Goal: Task Accomplishment & Management: Complete application form

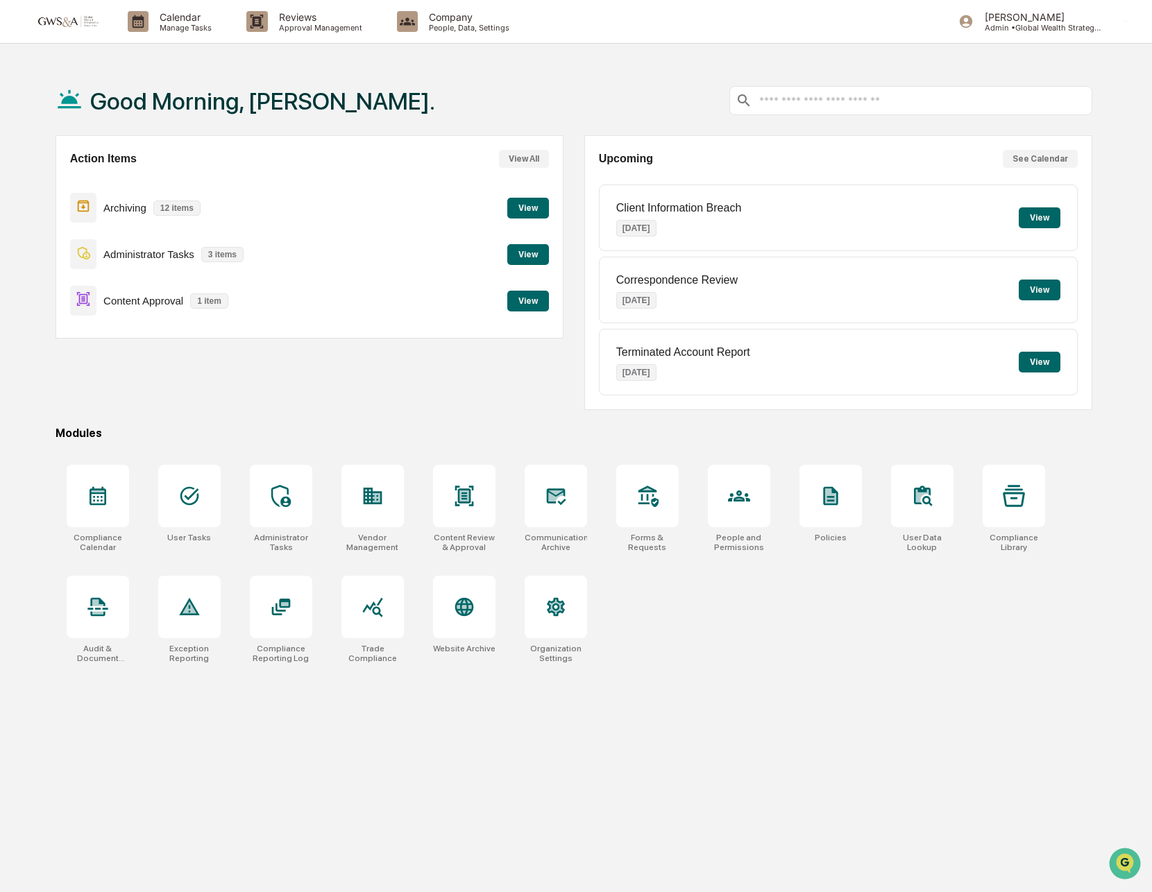
click at [528, 301] on button "View" at bounding box center [528, 301] width 42 height 21
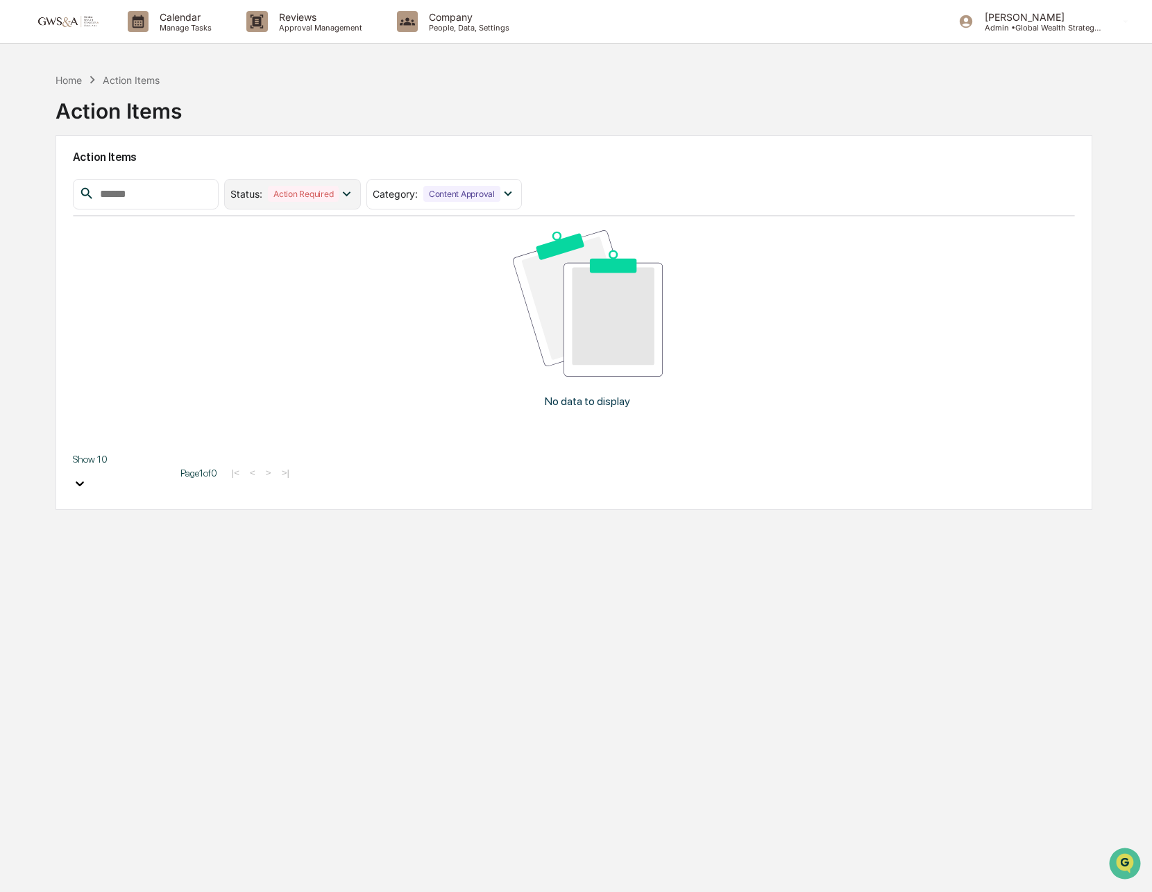
click at [354, 190] on icon at bounding box center [346, 193] width 15 height 15
click at [509, 191] on icon at bounding box center [507, 193] width 15 height 15
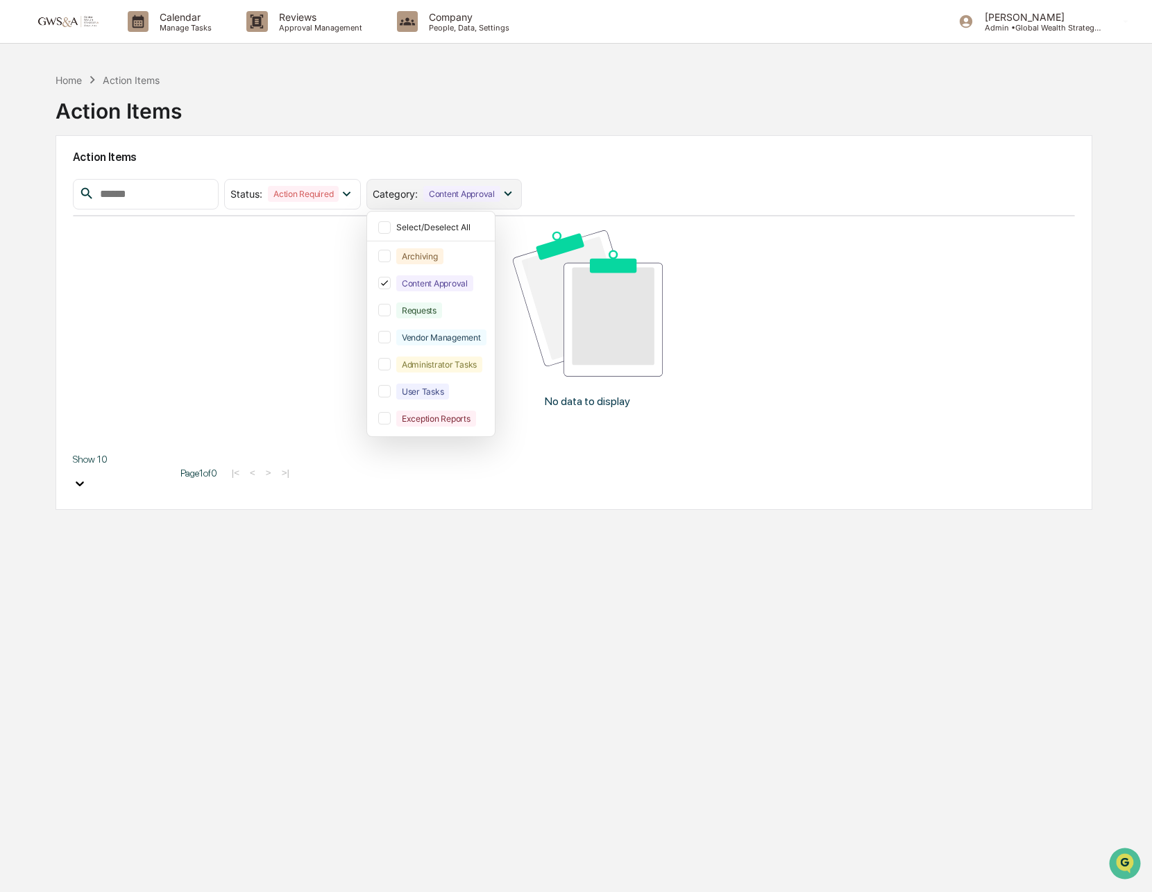
click at [509, 191] on icon at bounding box center [507, 193] width 15 height 15
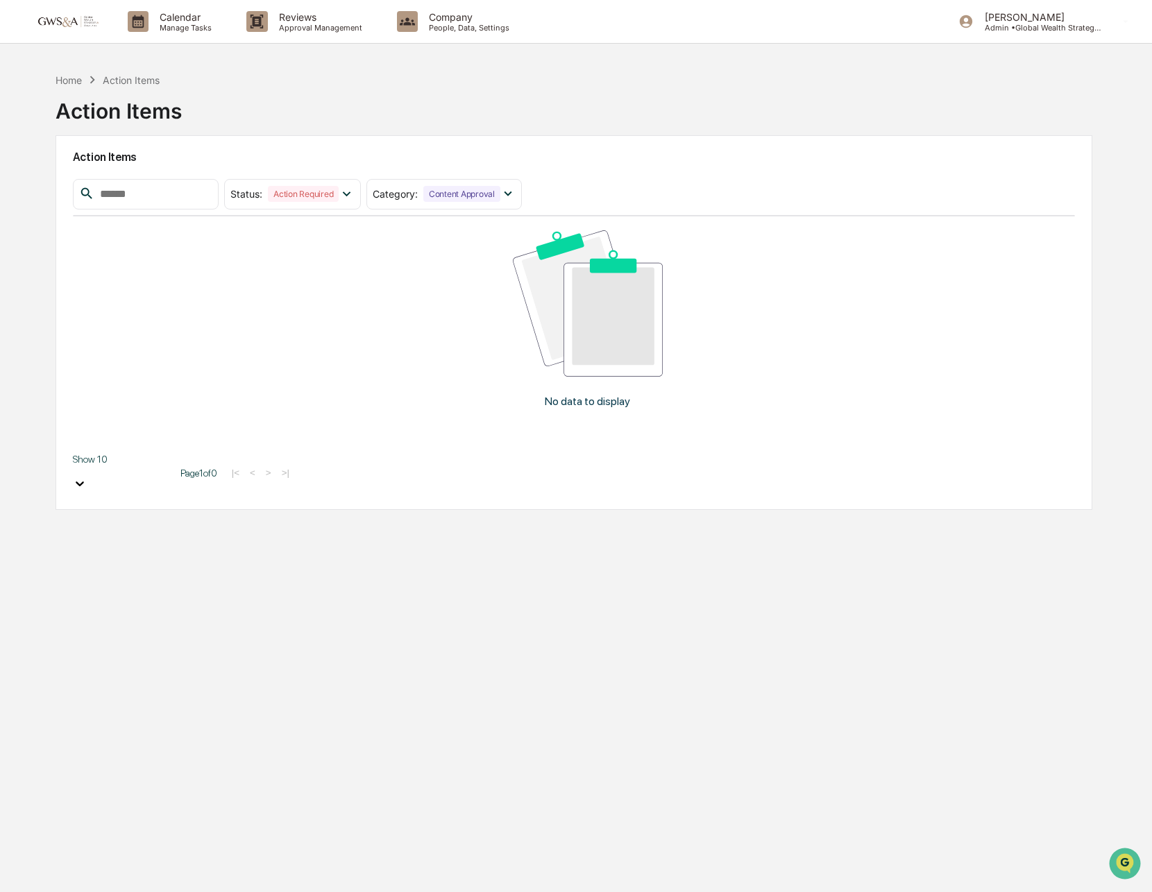
click at [39, 22] on img at bounding box center [66, 21] width 67 height 13
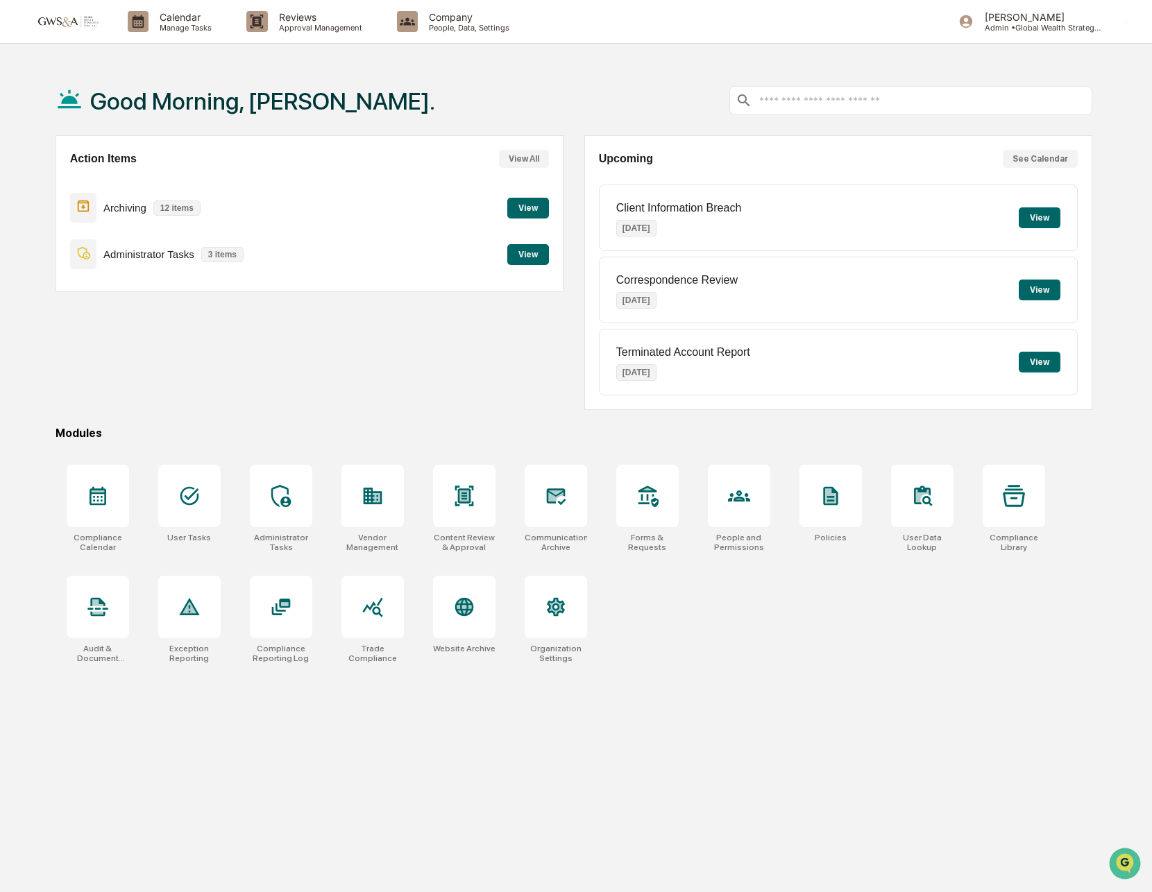
click at [531, 255] on button "View" at bounding box center [528, 254] width 42 height 21
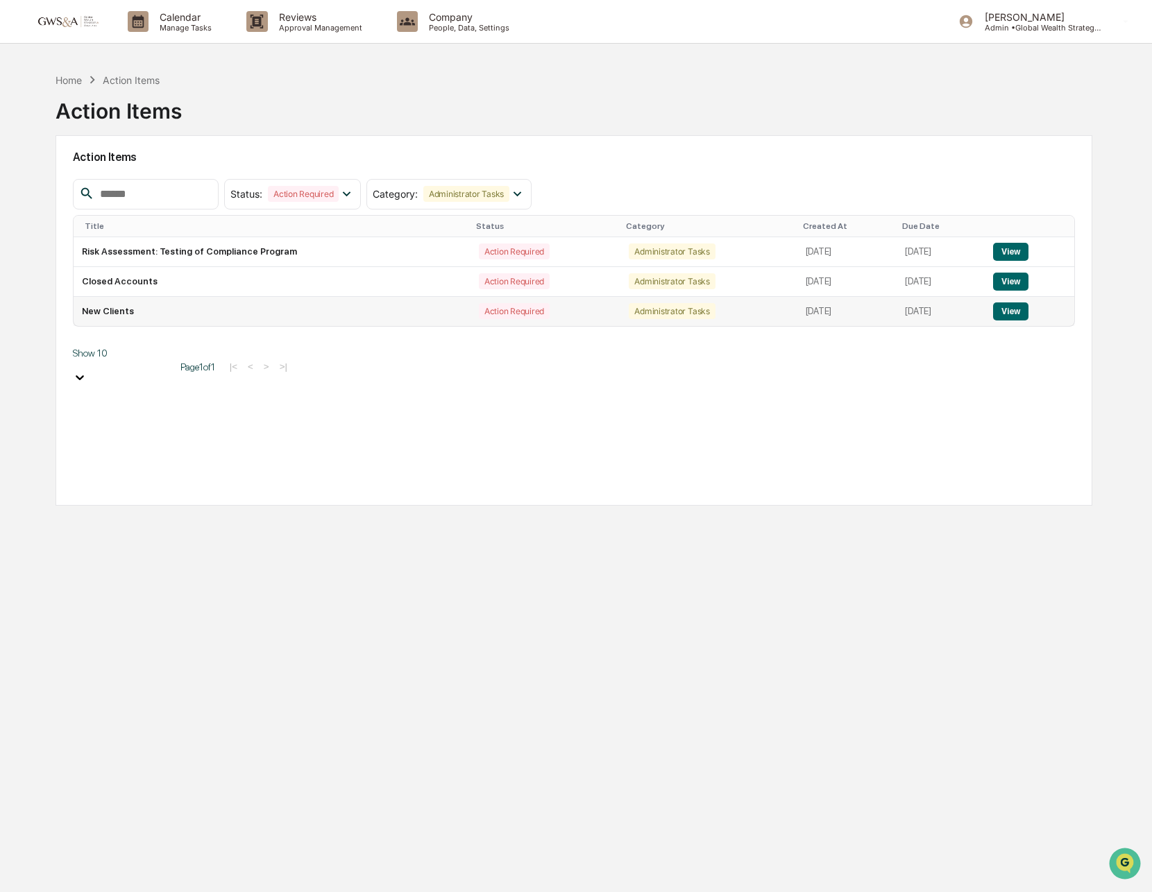
click at [1023, 316] on button "View" at bounding box center [1010, 312] width 35 height 18
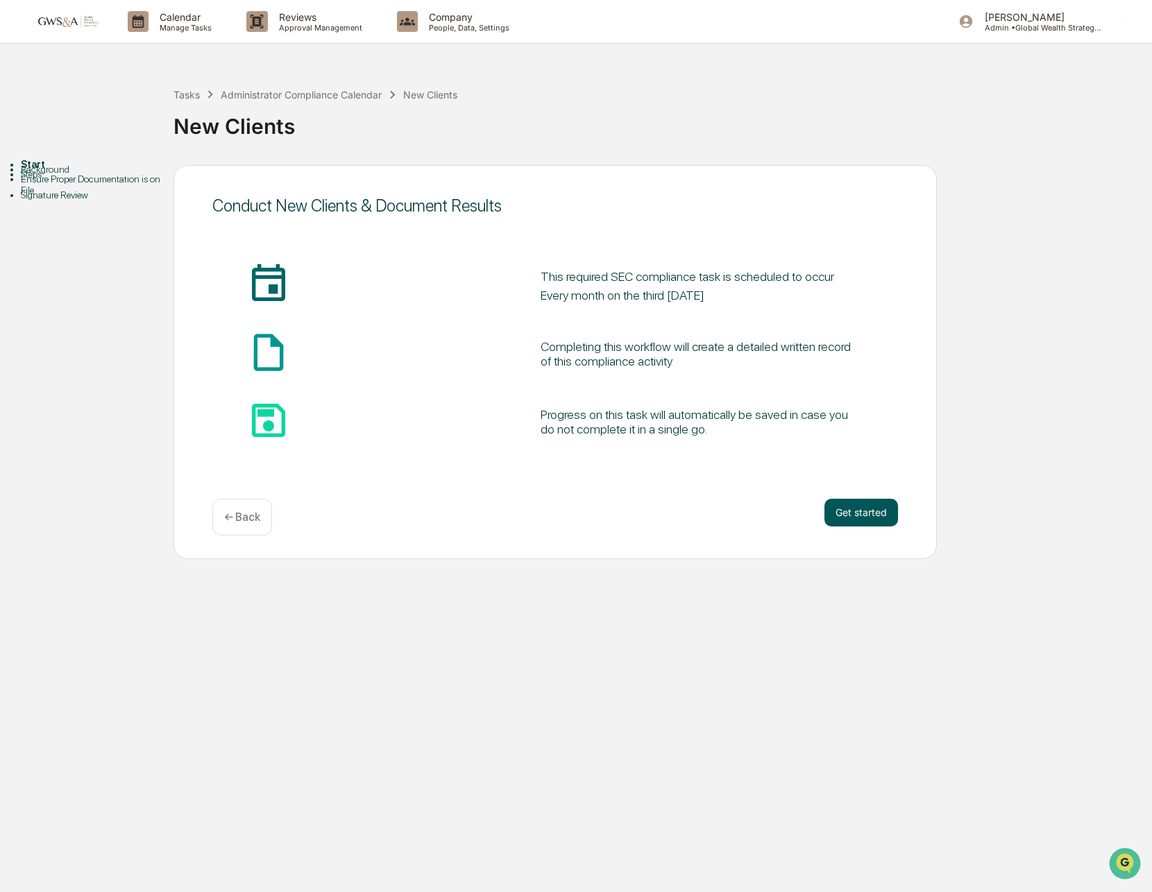
click at [840, 511] on button "Get started" at bounding box center [861, 513] width 74 height 28
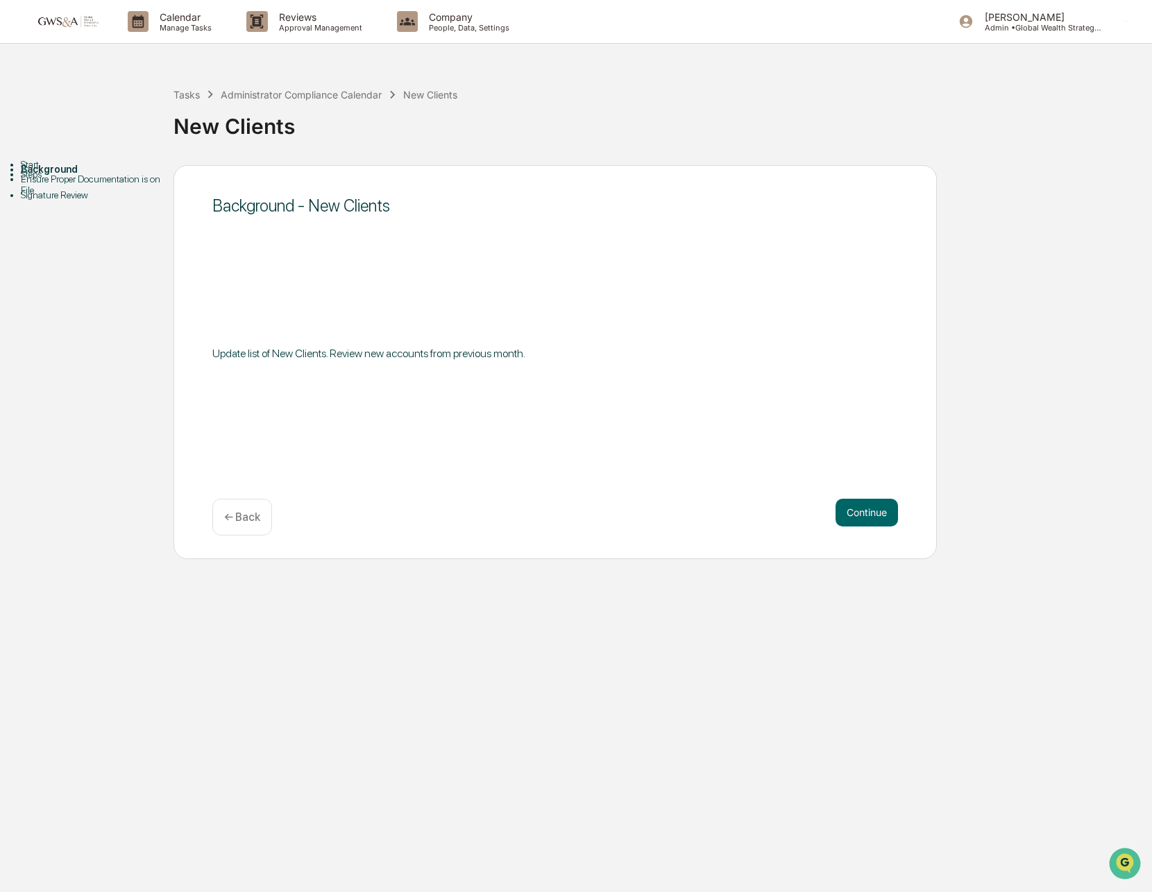
click at [840, 511] on button "Continue" at bounding box center [867, 513] width 62 height 28
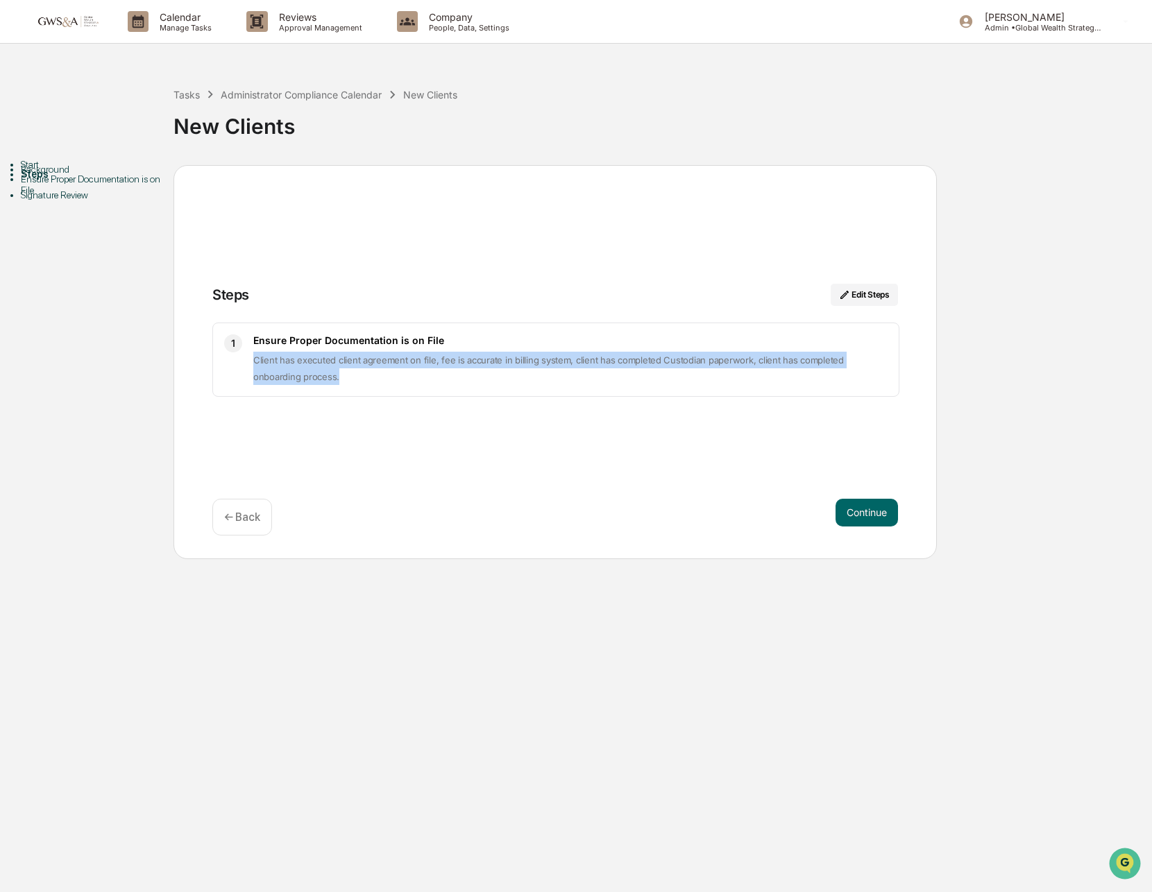
drag, startPoint x: 253, startPoint y: 359, endPoint x: 290, endPoint y: 373, distance: 39.3
click at [290, 373] on p "Client has executed client agreement on file, fee is accurate in billing system…" at bounding box center [570, 368] width 634 height 33
click at [879, 522] on button "Continue" at bounding box center [867, 513] width 62 height 28
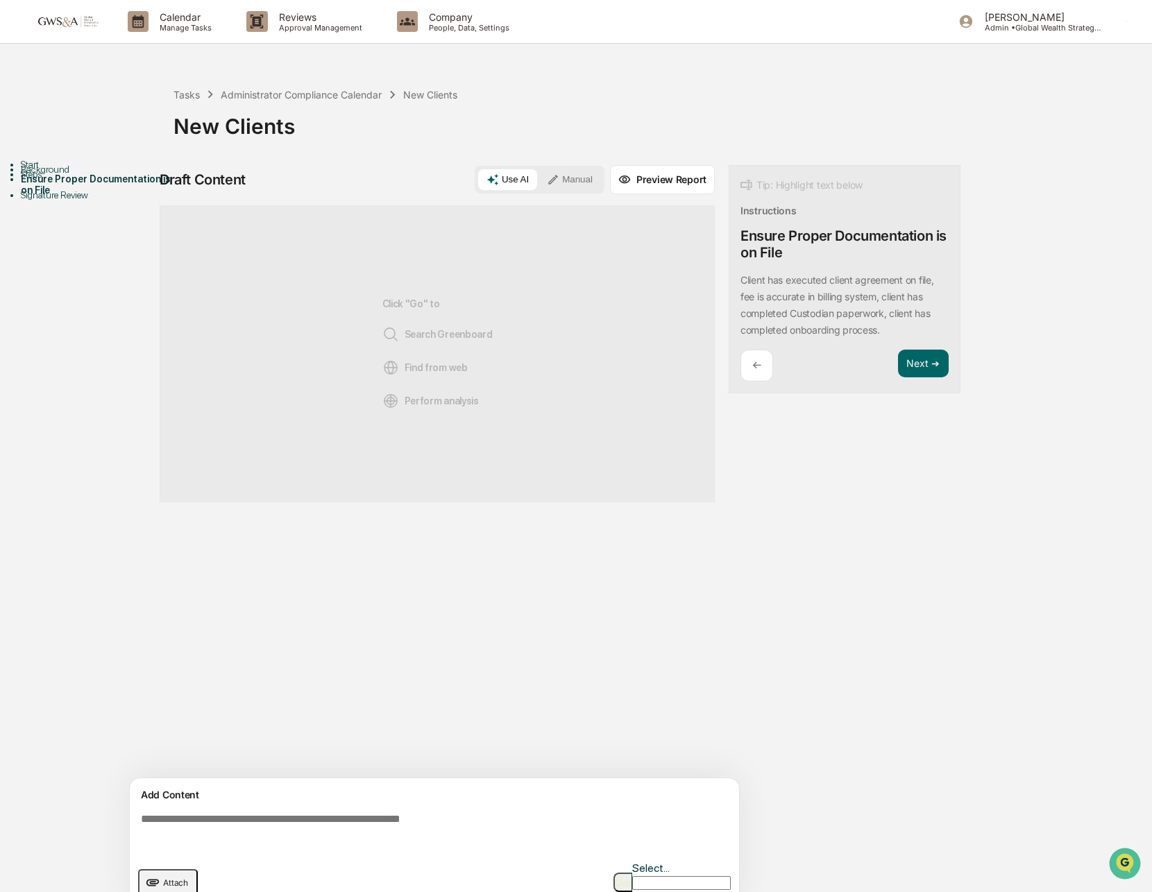
drag, startPoint x: 591, startPoint y: 828, endPoint x: 251, endPoint y: 793, distance: 341.9
click at [591, 828] on textarea at bounding box center [437, 833] width 604 height 50
paste textarea "**********"
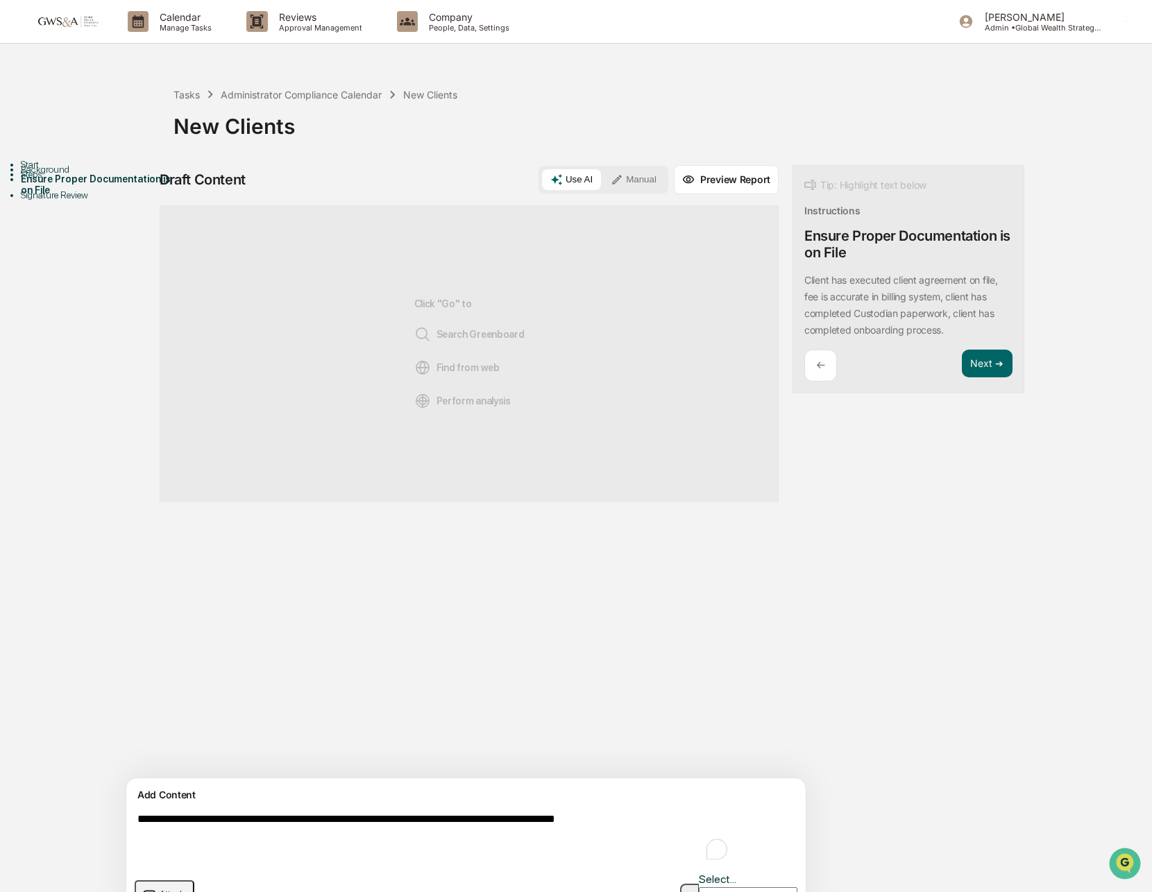
click at [143, 823] on textarea "**********" at bounding box center [434, 838] width 604 height 61
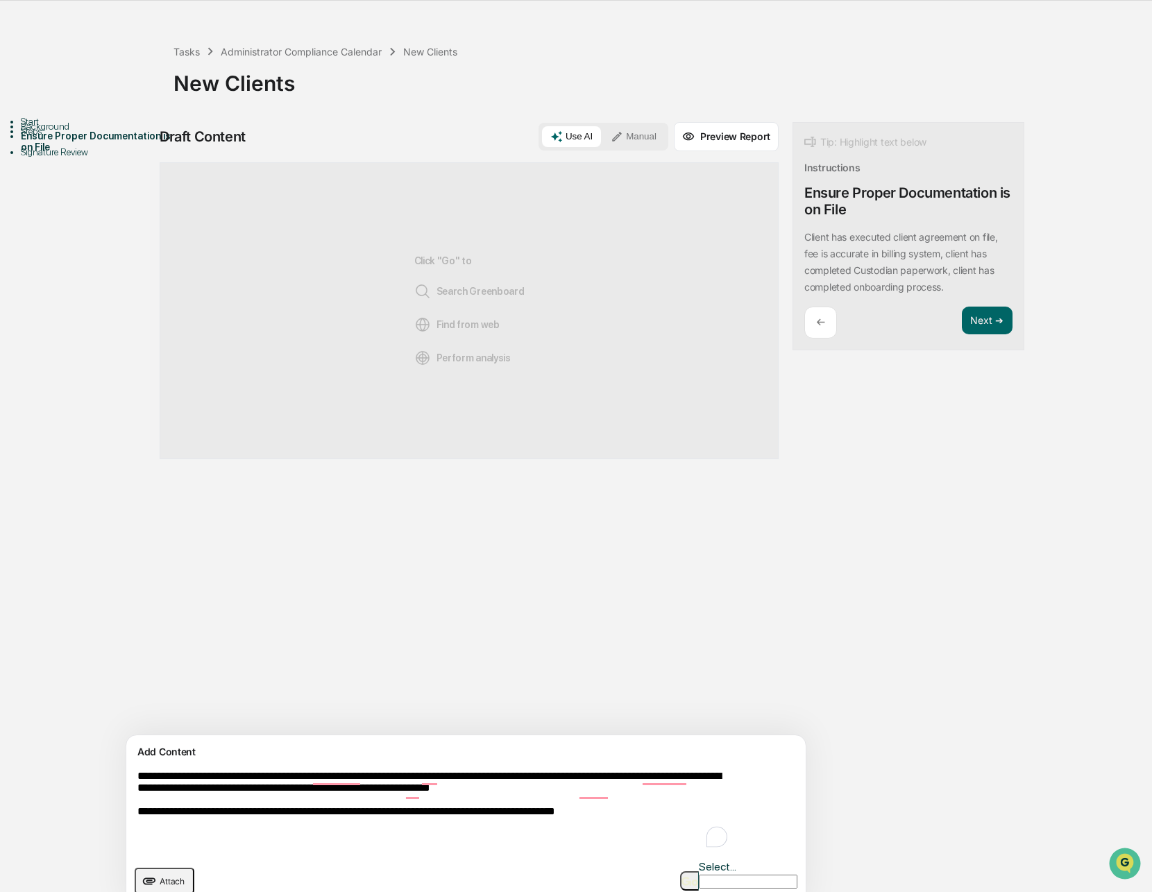
scroll to position [52, 0]
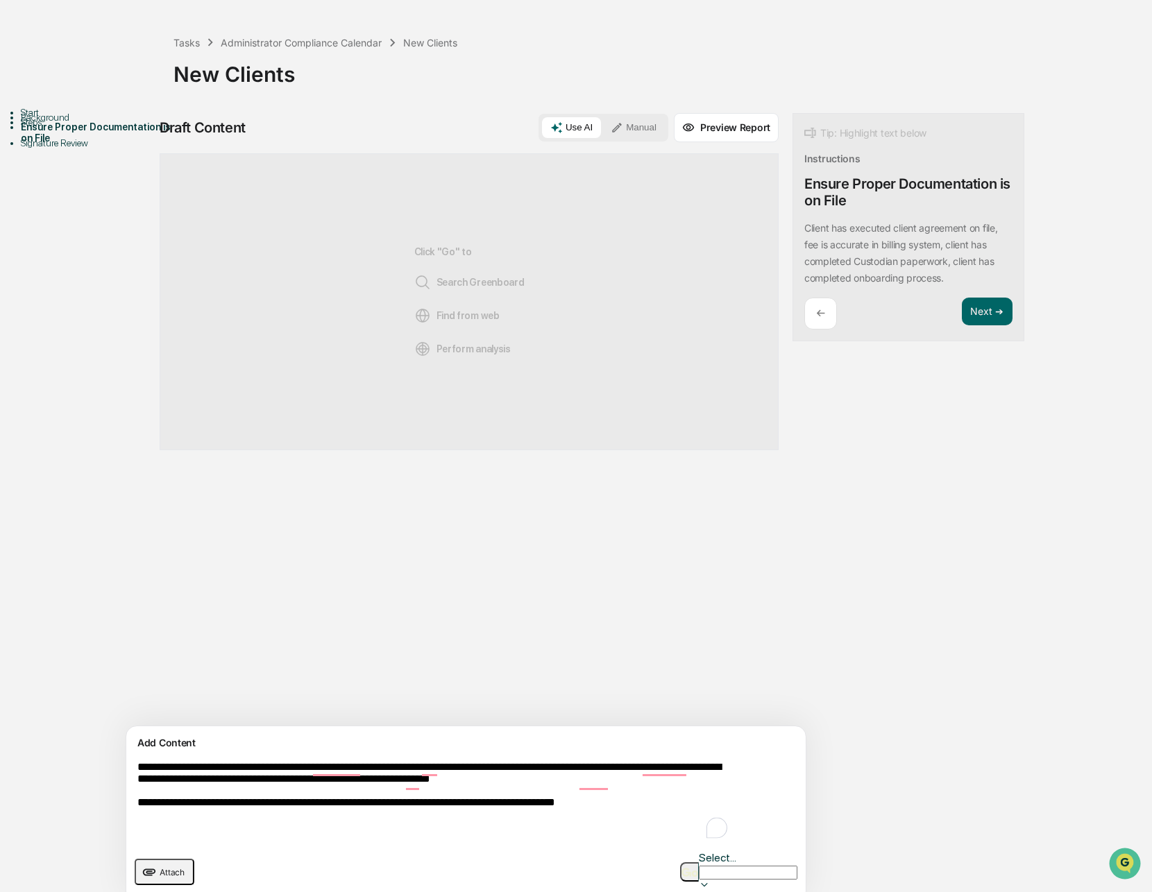
type textarea "**********"
drag, startPoint x: 688, startPoint y: 865, endPoint x: 681, endPoint y: 865, distance: 7.0
click at [688, 868] on img "button" at bounding box center [690, 872] width 17 height 9
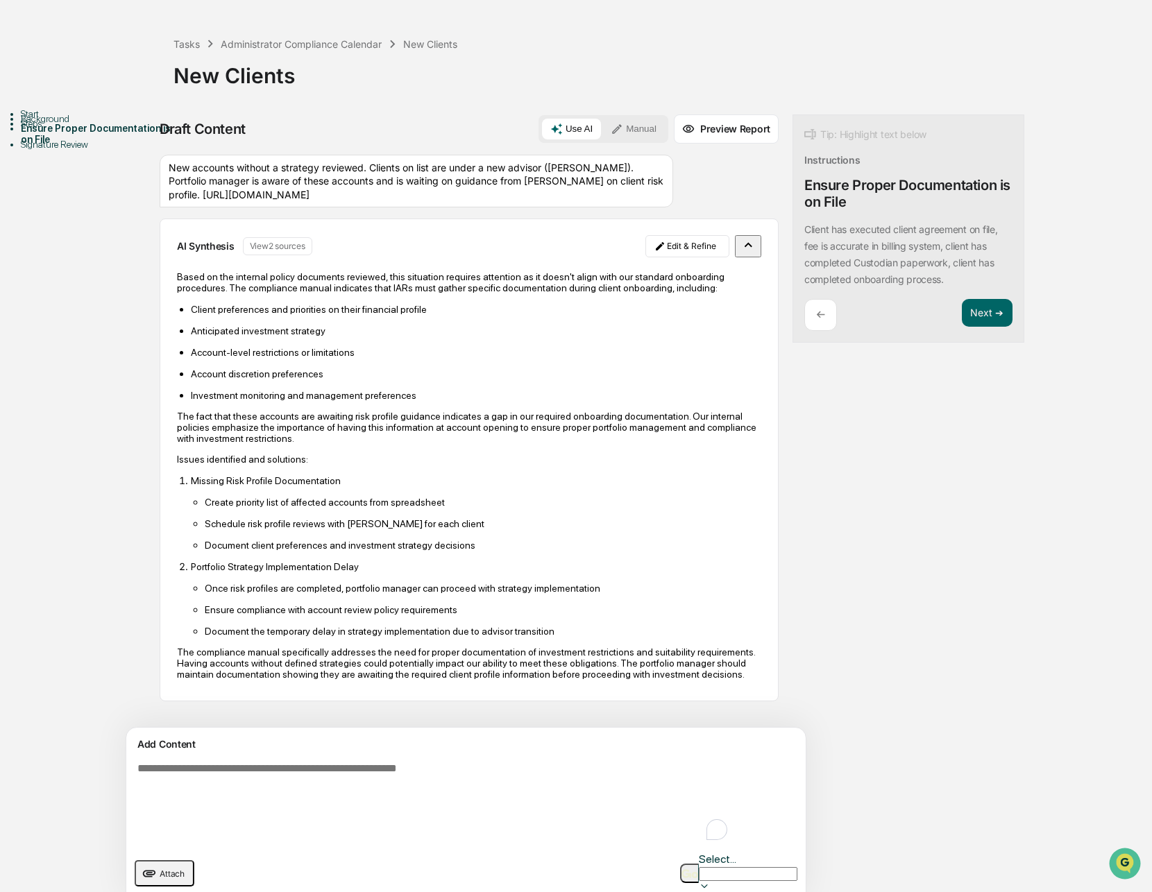
scroll to position [0, 0]
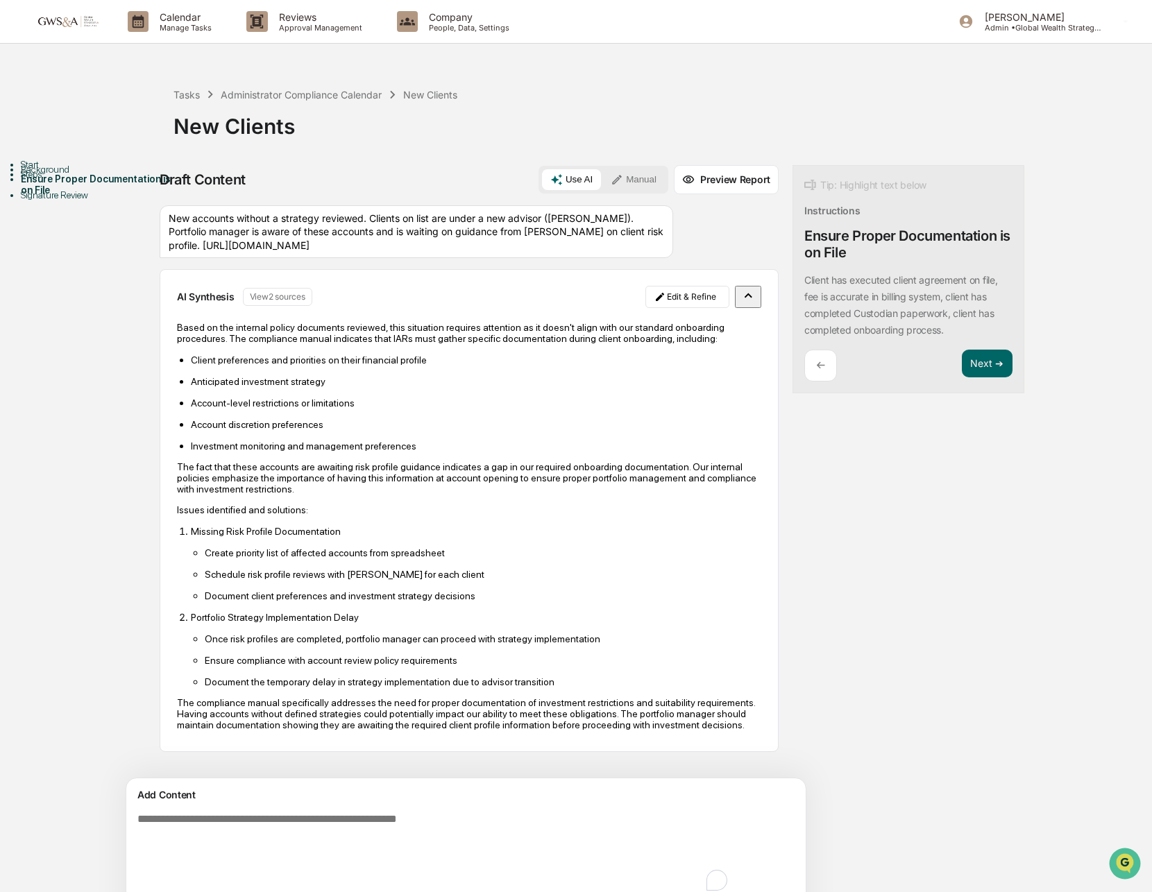
click at [740, 303] on icon "button" at bounding box center [747, 295] width 15 height 15
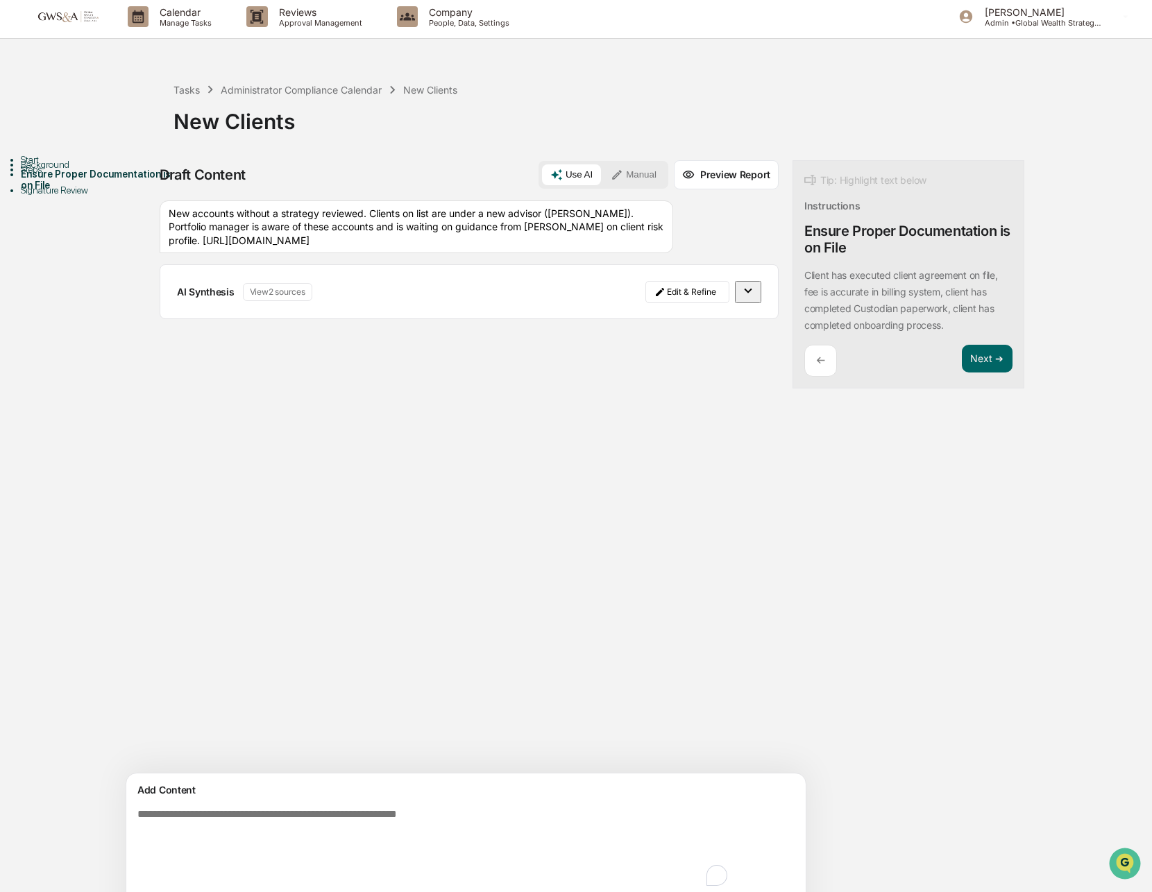
drag, startPoint x: 249, startPoint y: 247, endPoint x: 442, endPoint y: 272, distance: 194.5
click at [442, 272] on div "New accounts without a strategy reviewed. Clients on list are under a new advis…" at bounding box center [469, 266] width 619 height 130
copy div "[URL][DOMAIN_NAME]"
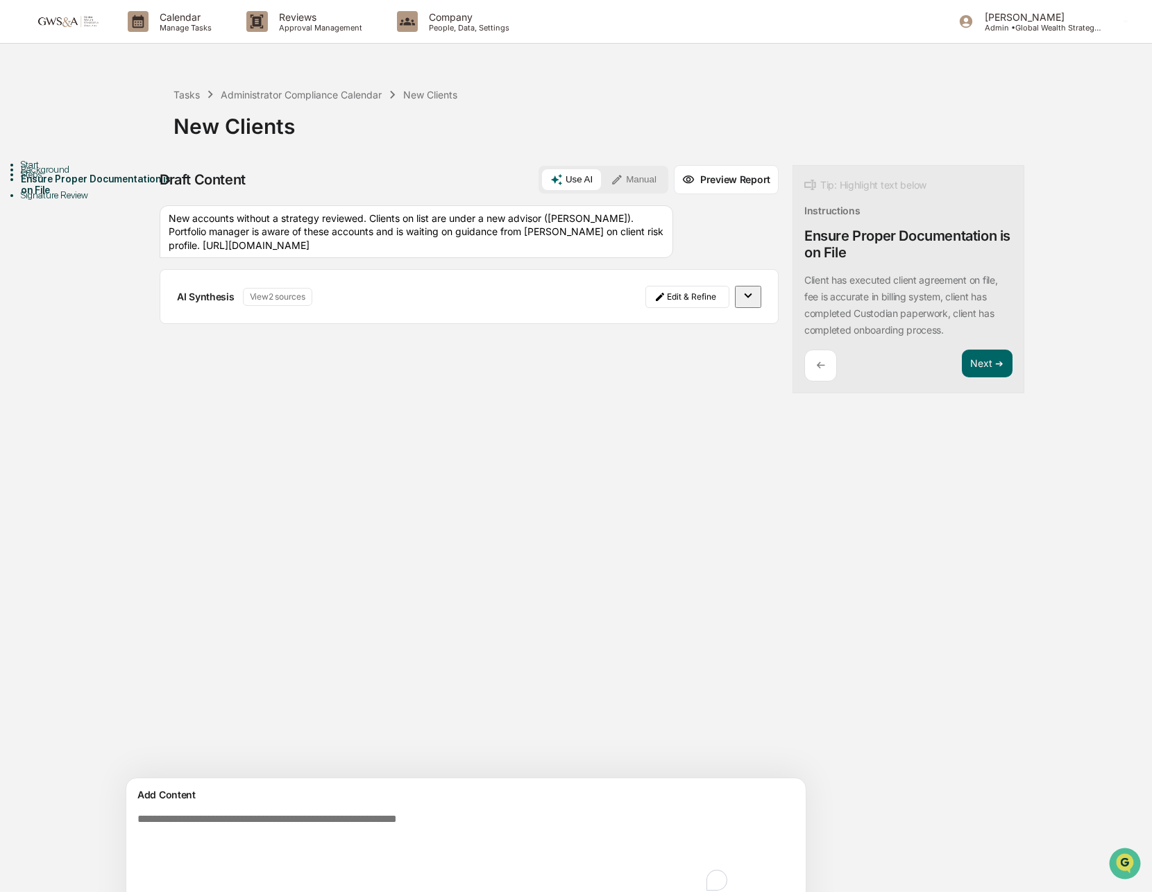
click at [602, 175] on button "Manual" at bounding box center [633, 179] width 62 height 21
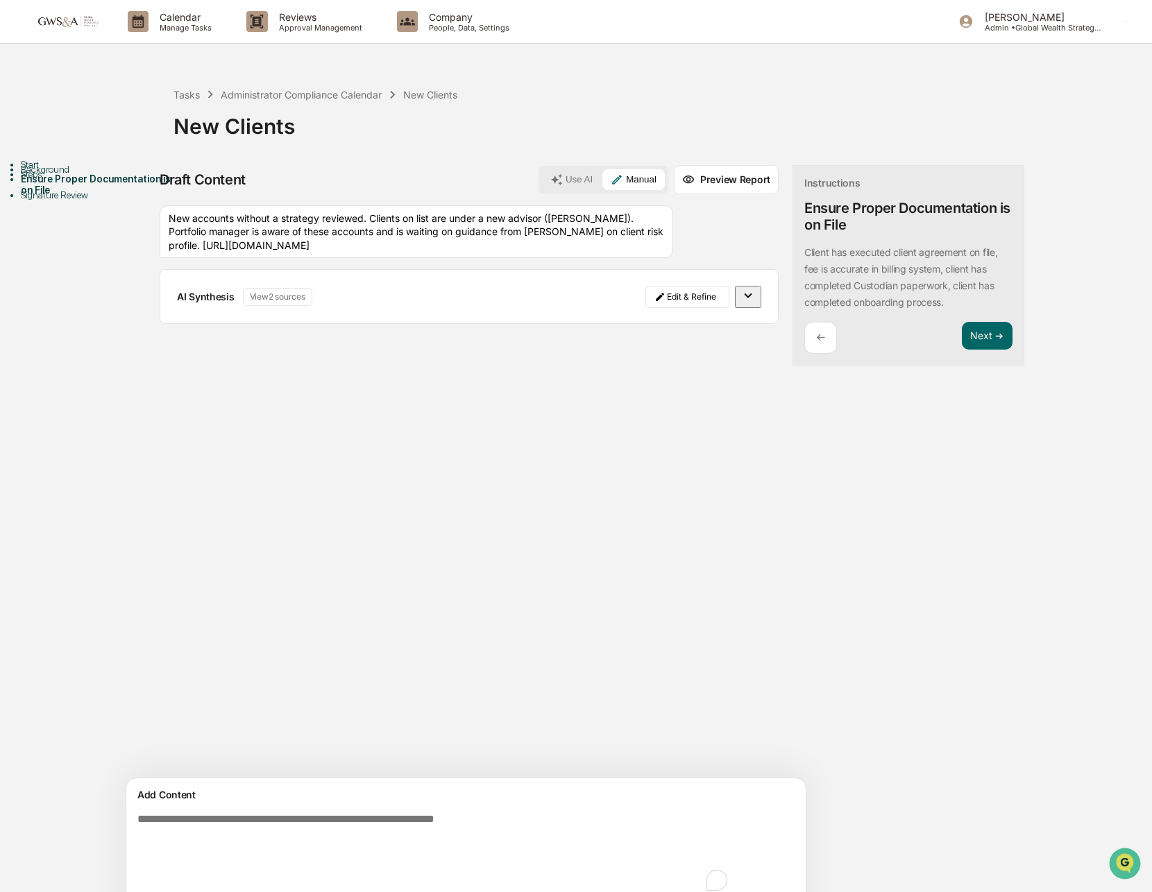
click at [198, 228] on div "New accounts without a strategy reviewed. Clients on list are under a new advis…" at bounding box center [417, 231] width 514 height 53
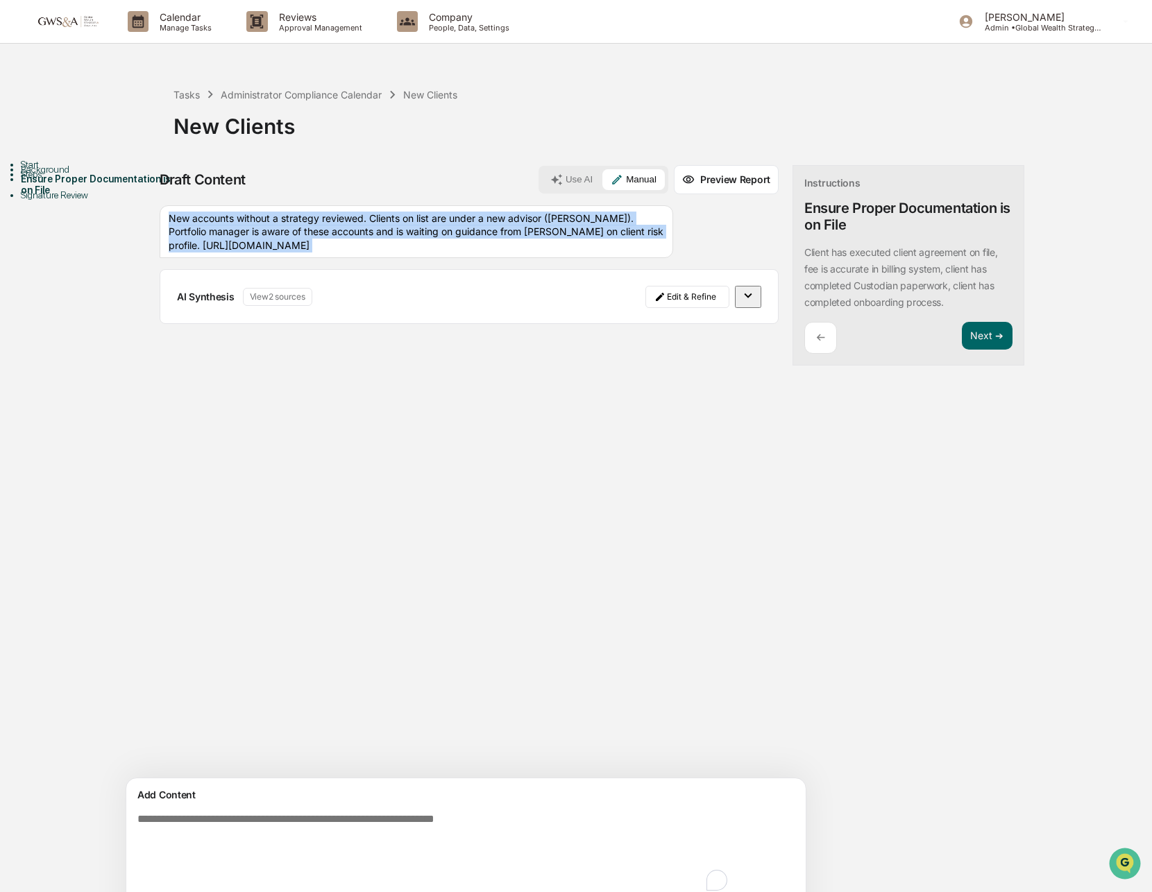
click at [198, 228] on div "New accounts without a strategy reviewed. Clients on list are under a new advis…" at bounding box center [417, 231] width 514 height 53
copy div "New accounts without a strategy reviewed. Clients on list are under a new advis…"
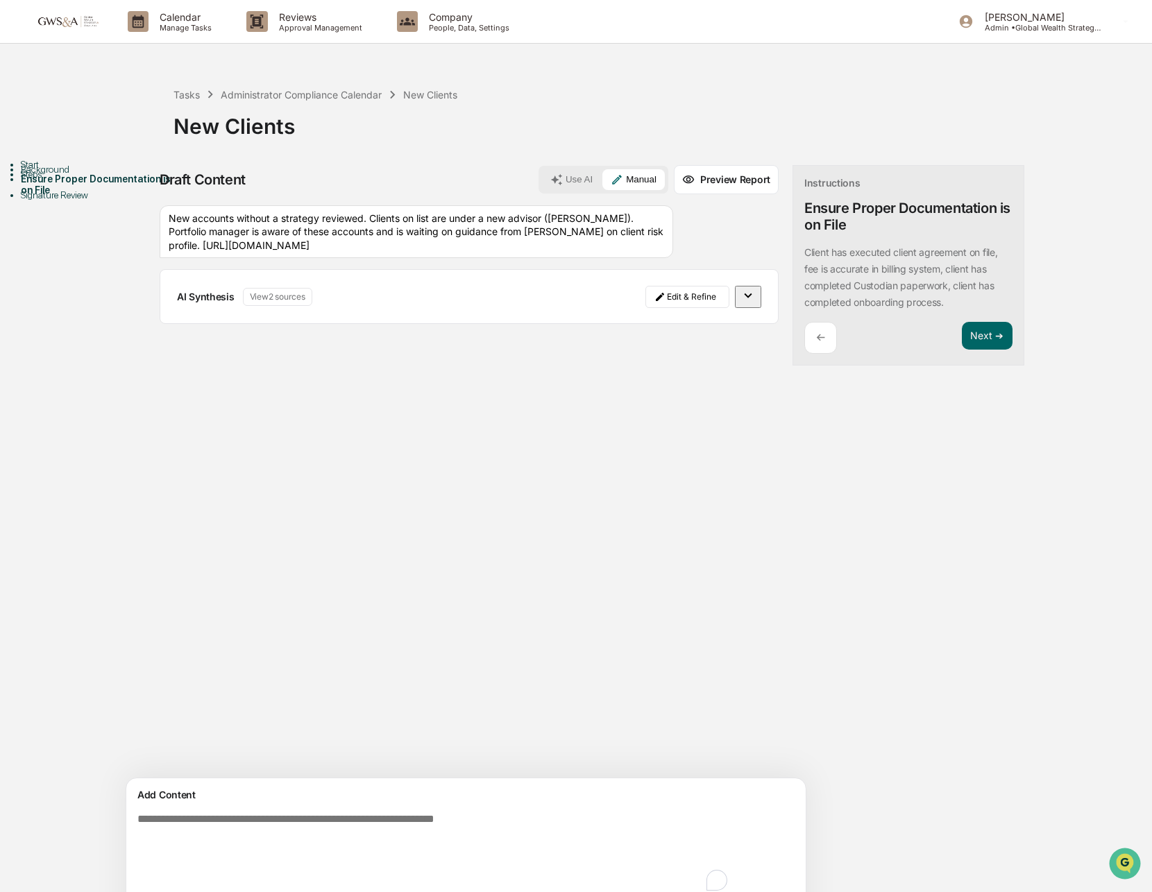
click at [407, 814] on textarea "To enrich screen reader interactions, please activate Accessibility in Grammarl…" at bounding box center [434, 854] width 604 height 92
paste textarea "**********"
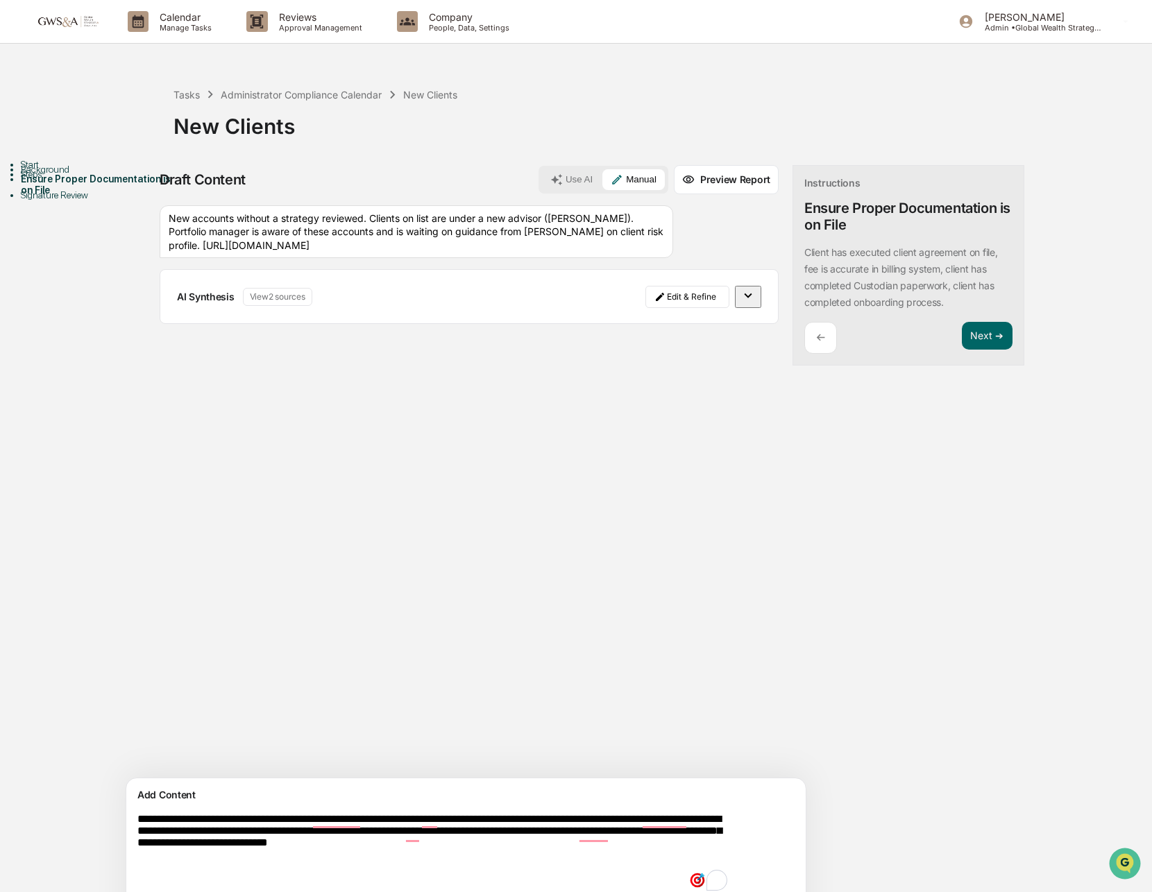
drag, startPoint x: 615, startPoint y: 834, endPoint x: 668, endPoint y: 834, distance: 53.4
click at [668, 834] on textarea "**********" at bounding box center [434, 854] width 604 height 92
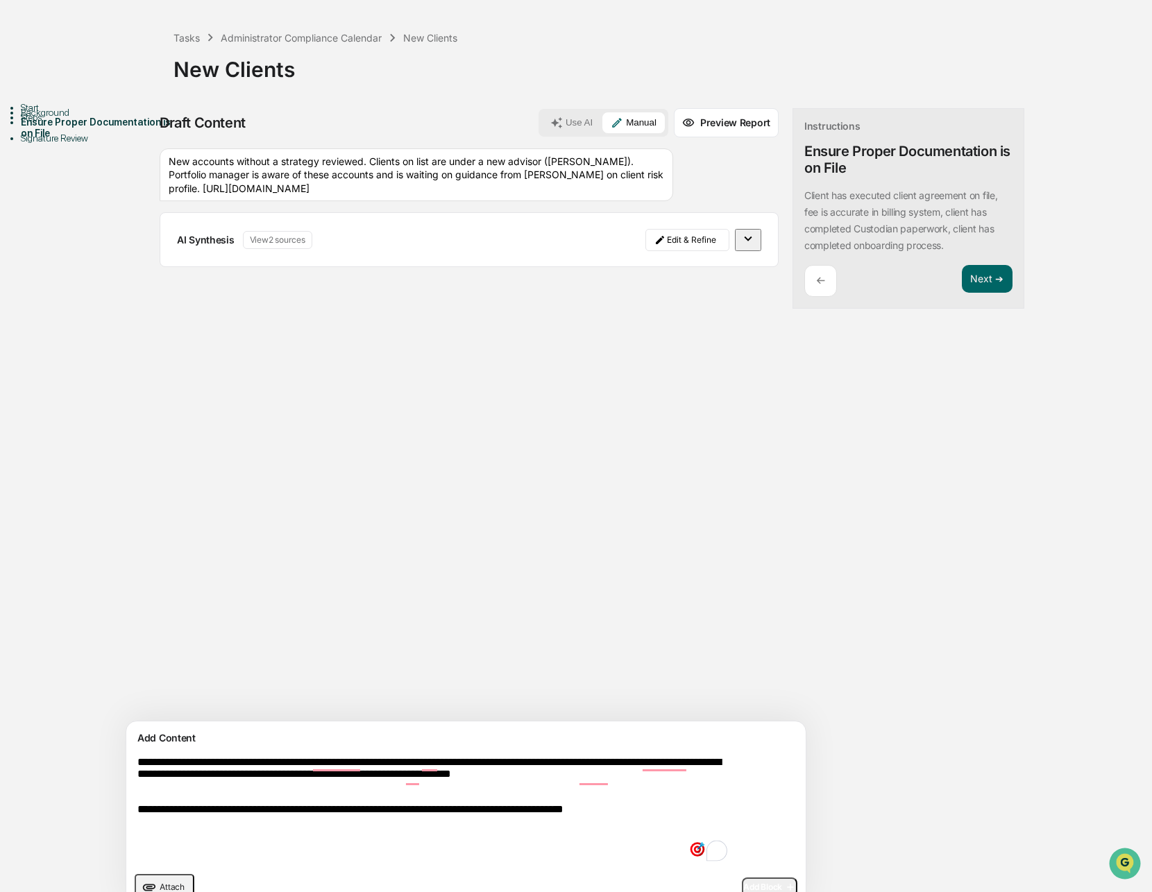
scroll to position [80, 0]
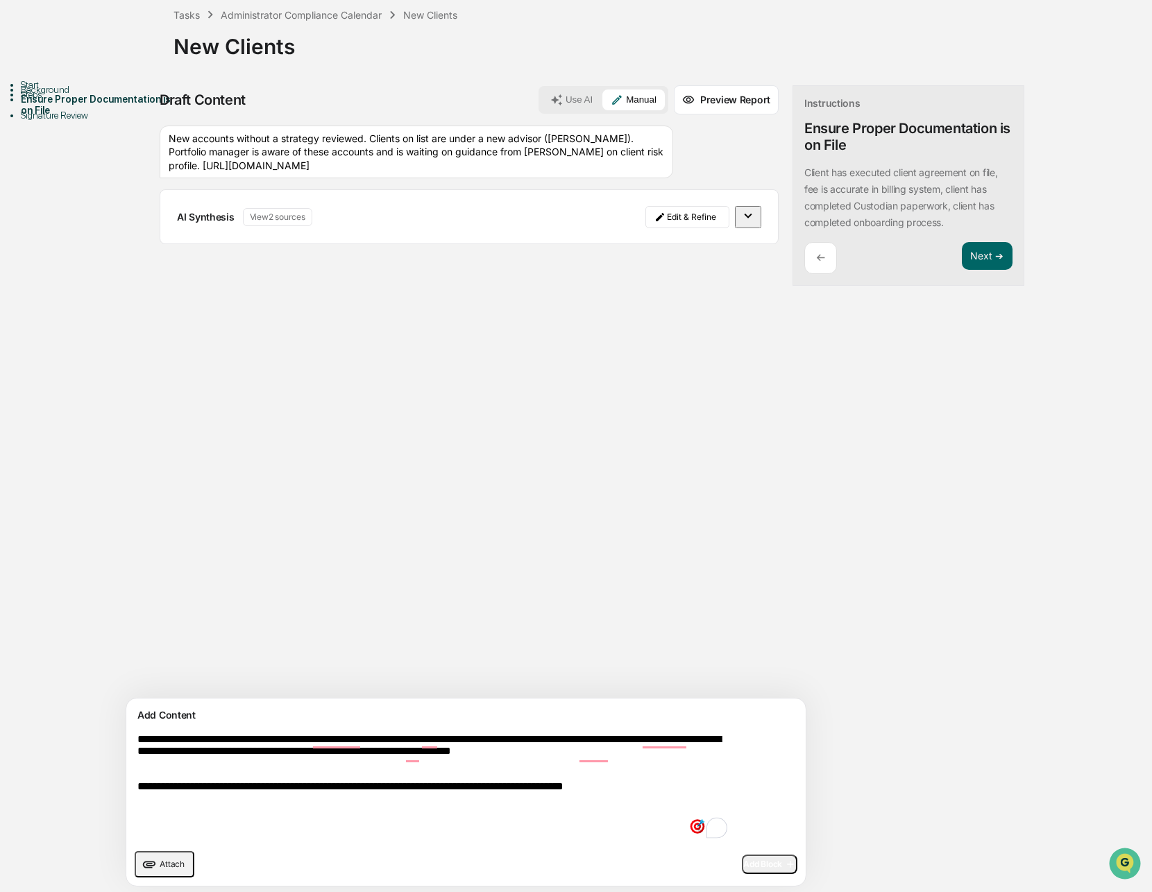
click at [225, 777] on textarea "**********" at bounding box center [434, 787] width 604 height 119
click at [720, 757] on textarea "**********" at bounding box center [434, 787] width 604 height 119
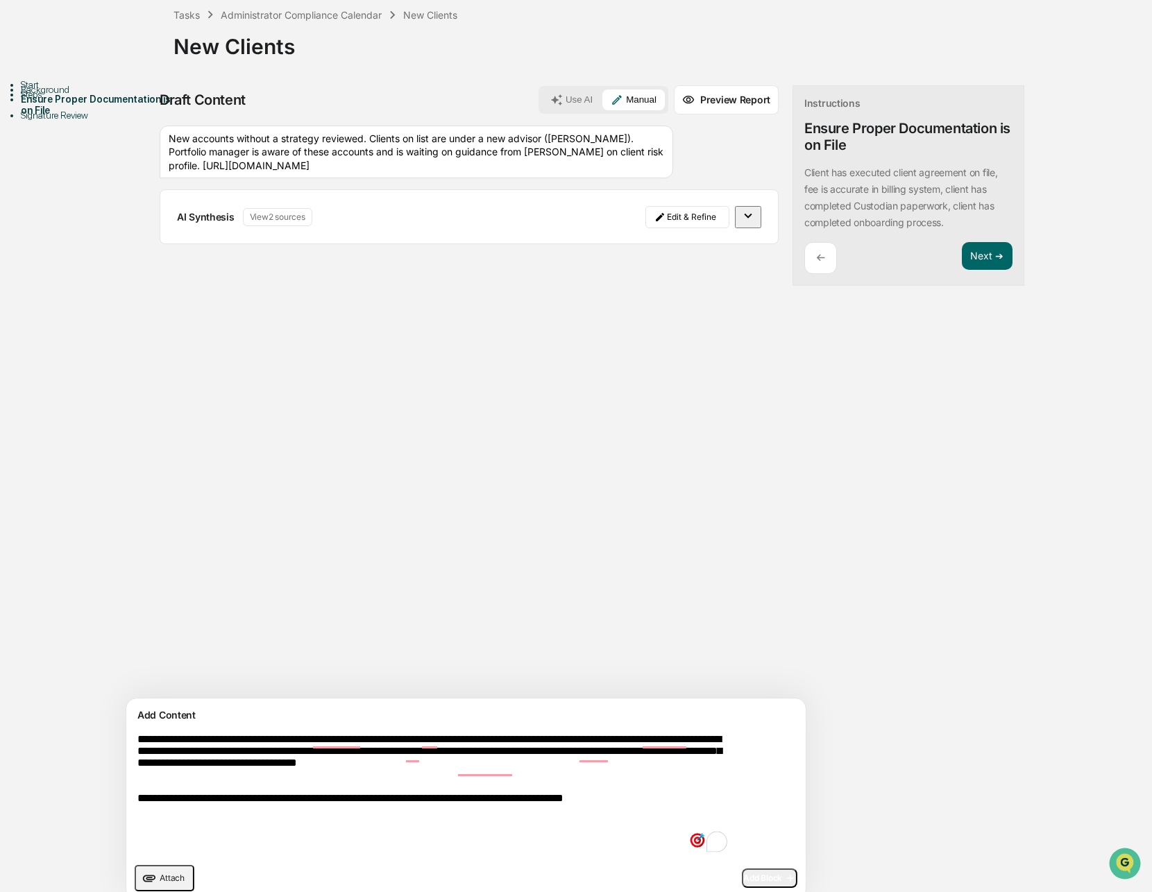
type textarea "**********"
click at [743, 880] on span "Add Block" at bounding box center [769, 878] width 53 height 11
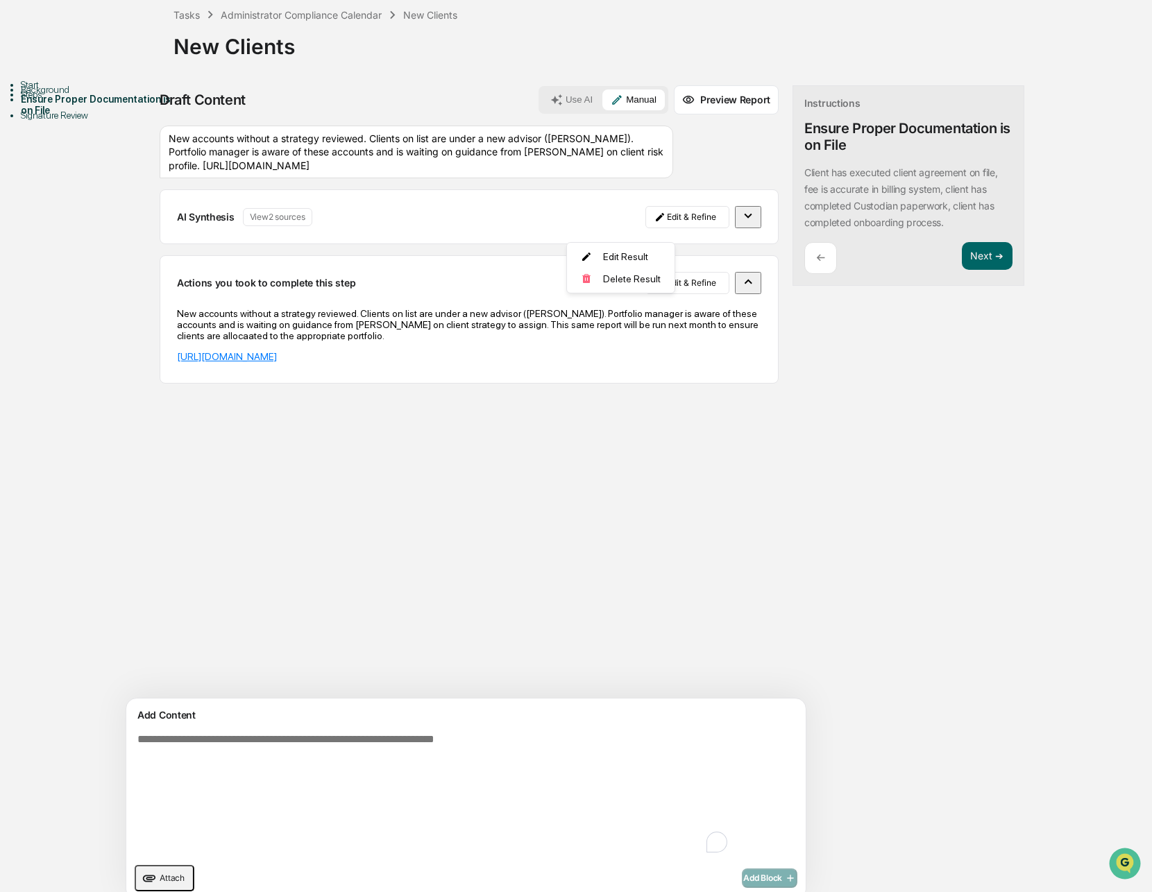
click at [650, 229] on html "Calendar Manage Tasks Reviews Approval Management Company People, Data, Setting…" at bounding box center [576, 366] width 1152 height 892
click at [618, 280] on div "Delete Result" at bounding box center [615, 279] width 102 height 22
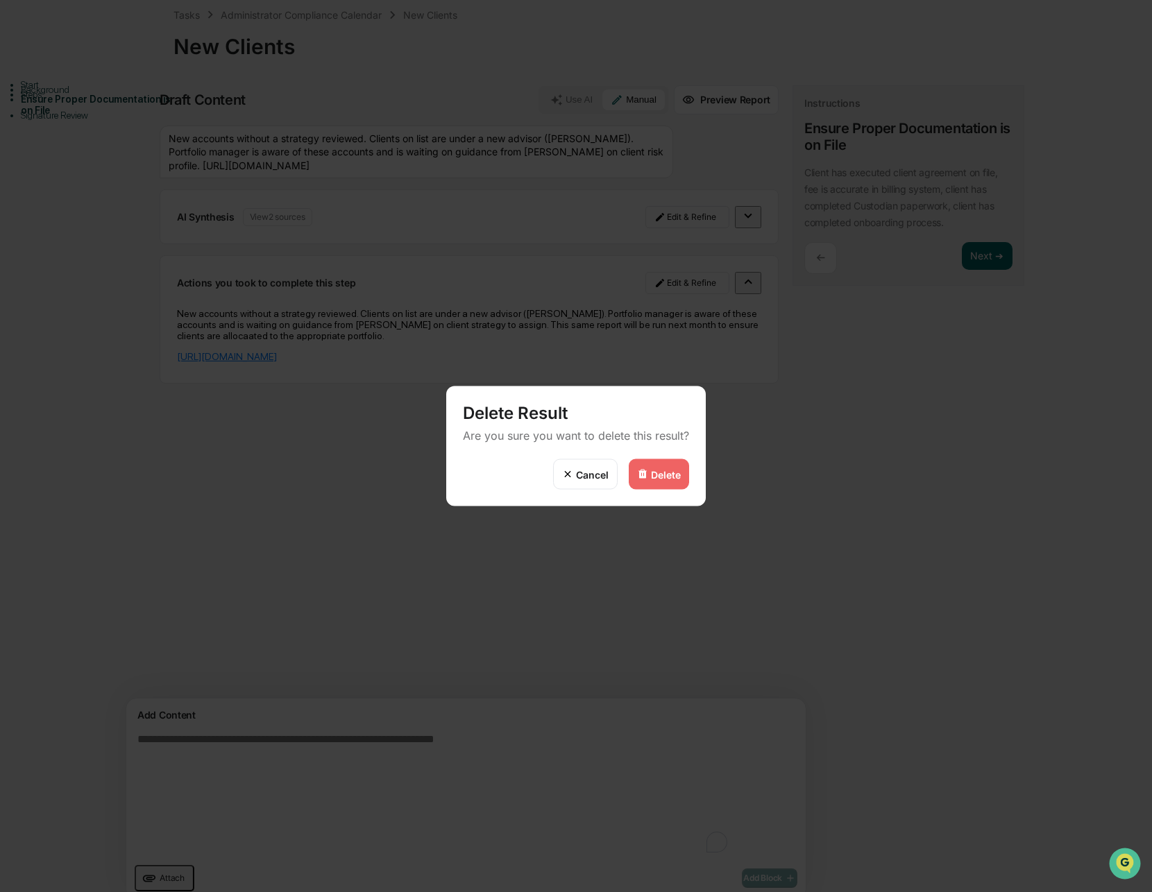
click at [654, 478] on div "Delete" at bounding box center [666, 474] width 30 height 12
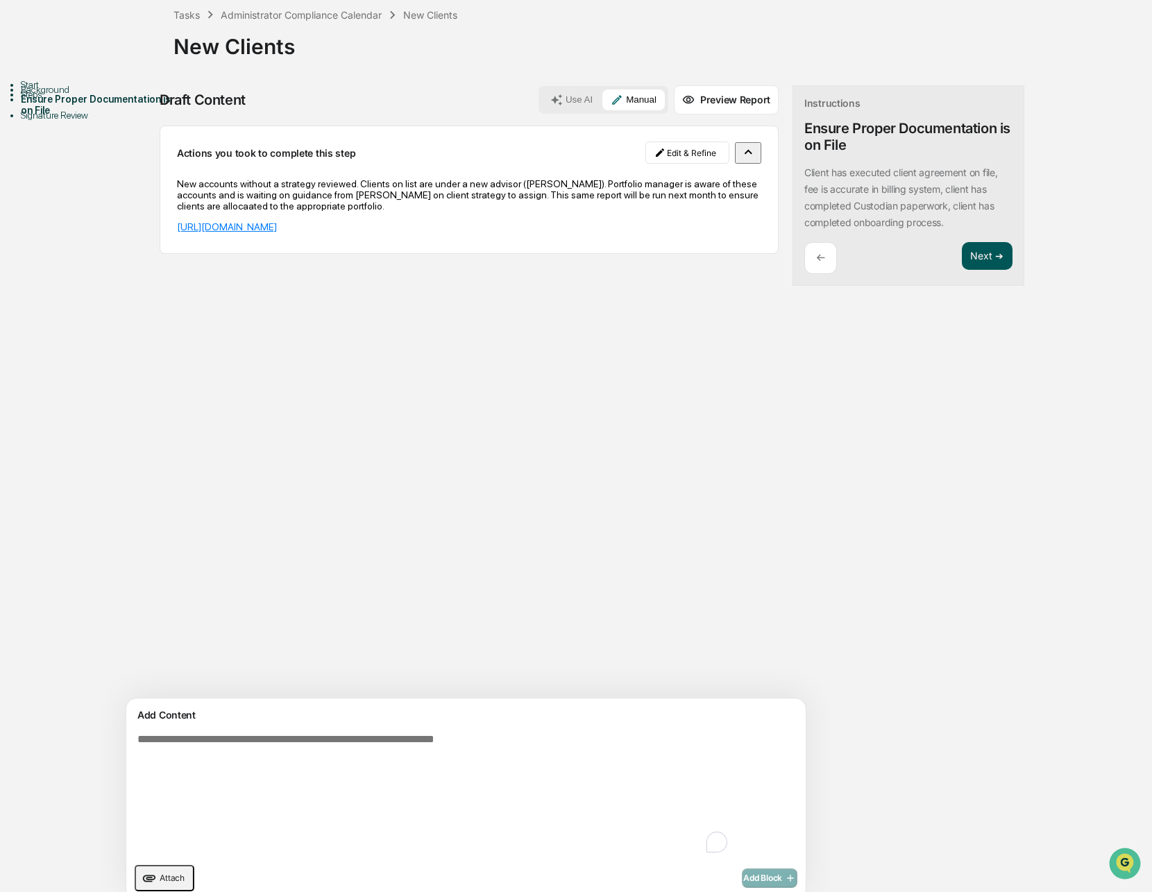
click at [962, 256] on button "Next ➔" at bounding box center [987, 256] width 51 height 28
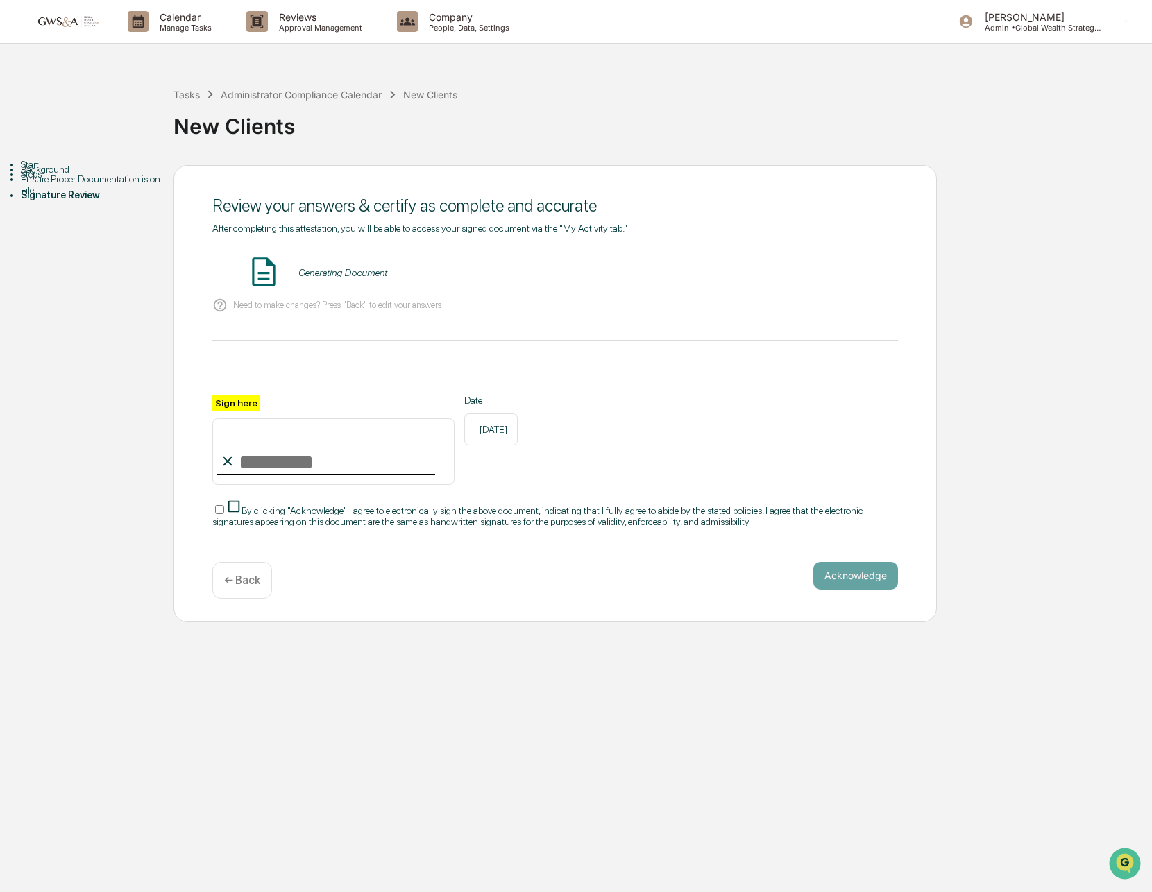
scroll to position [0, 0]
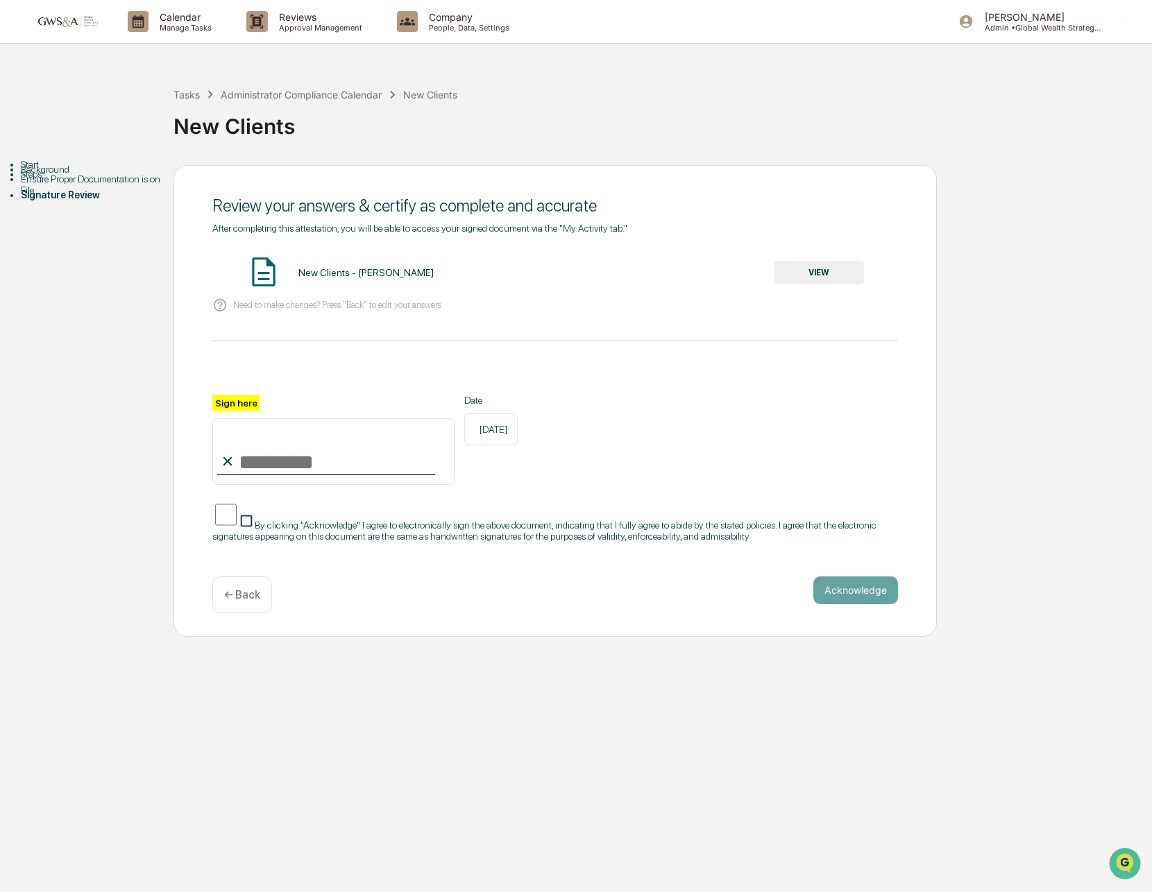
click at [351, 450] on input "Sign here" at bounding box center [333, 451] width 242 height 67
type input "**********"
click at [829, 280] on button "VIEW" at bounding box center [819, 273] width 90 height 24
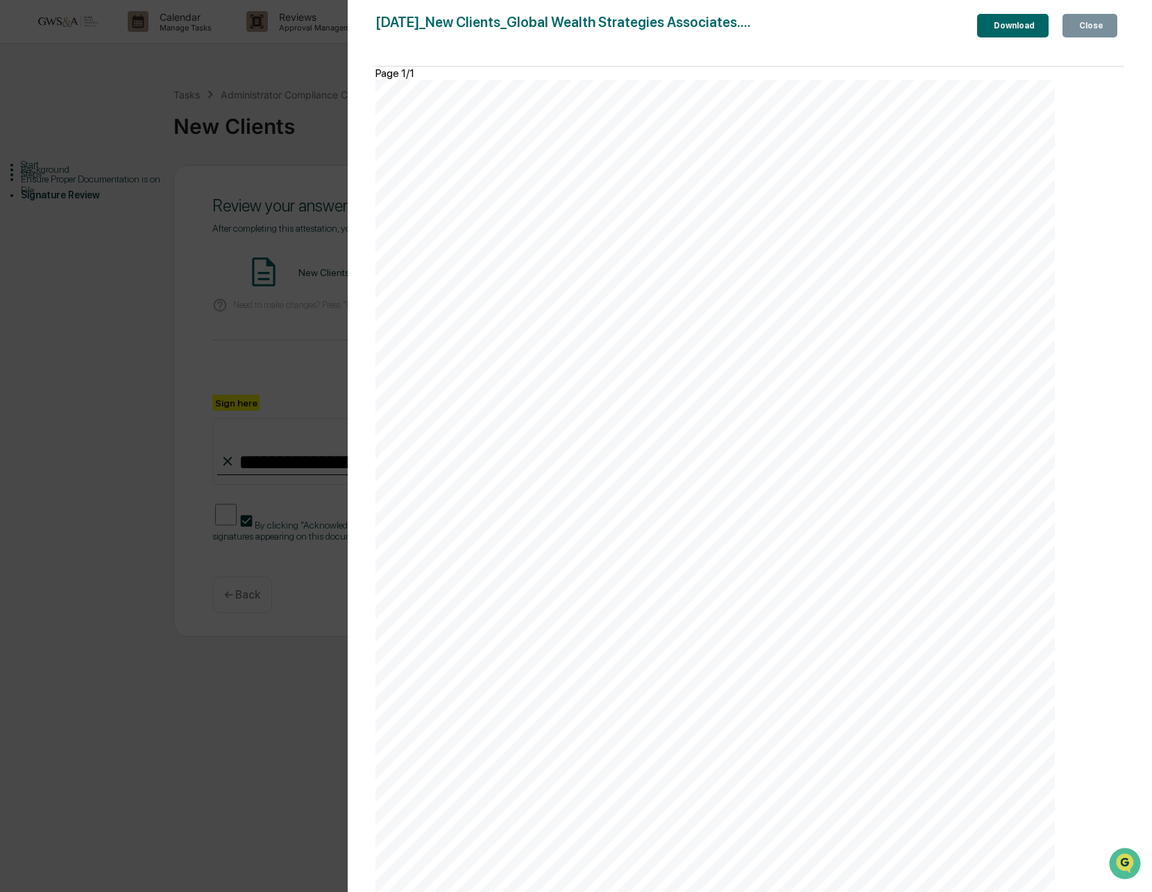
click at [1096, 30] on div "Close" at bounding box center [1089, 26] width 27 height 10
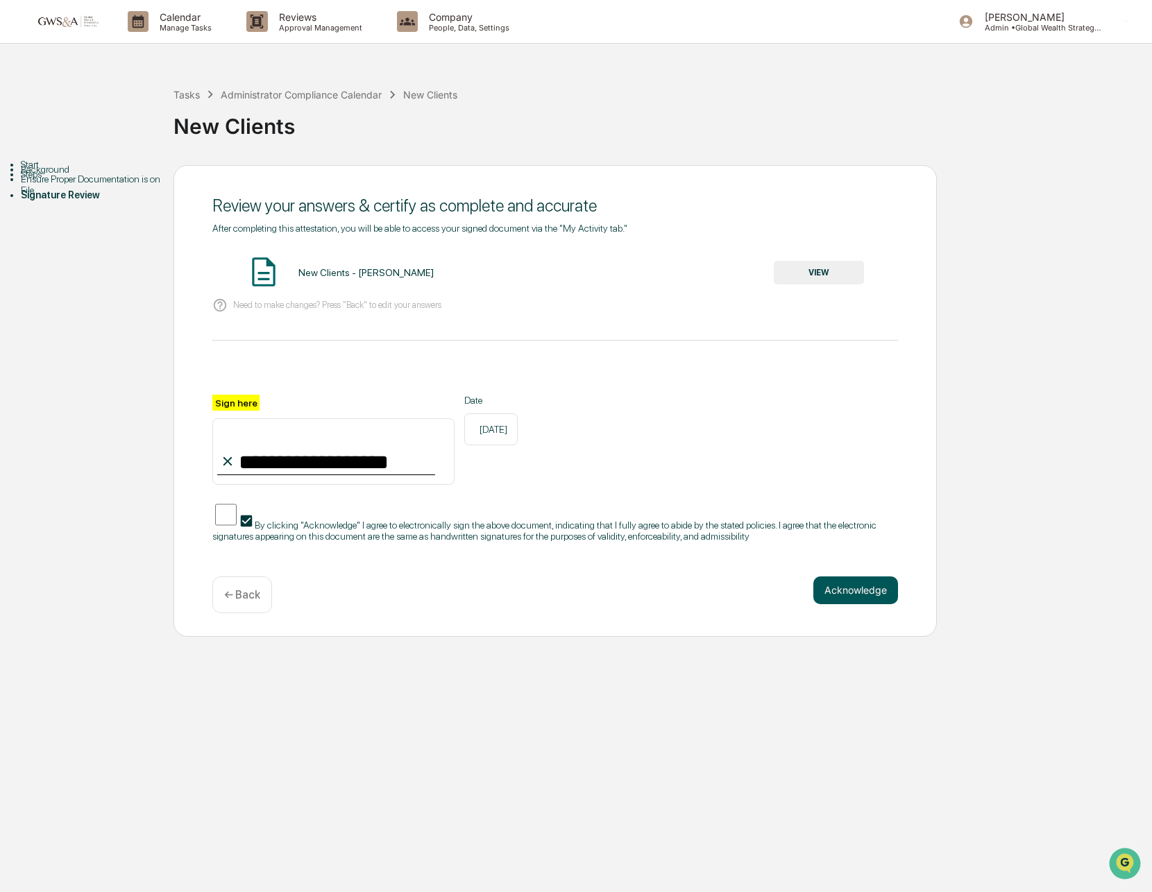
click at [863, 600] on button "Acknowledge" at bounding box center [855, 591] width 85 height 28
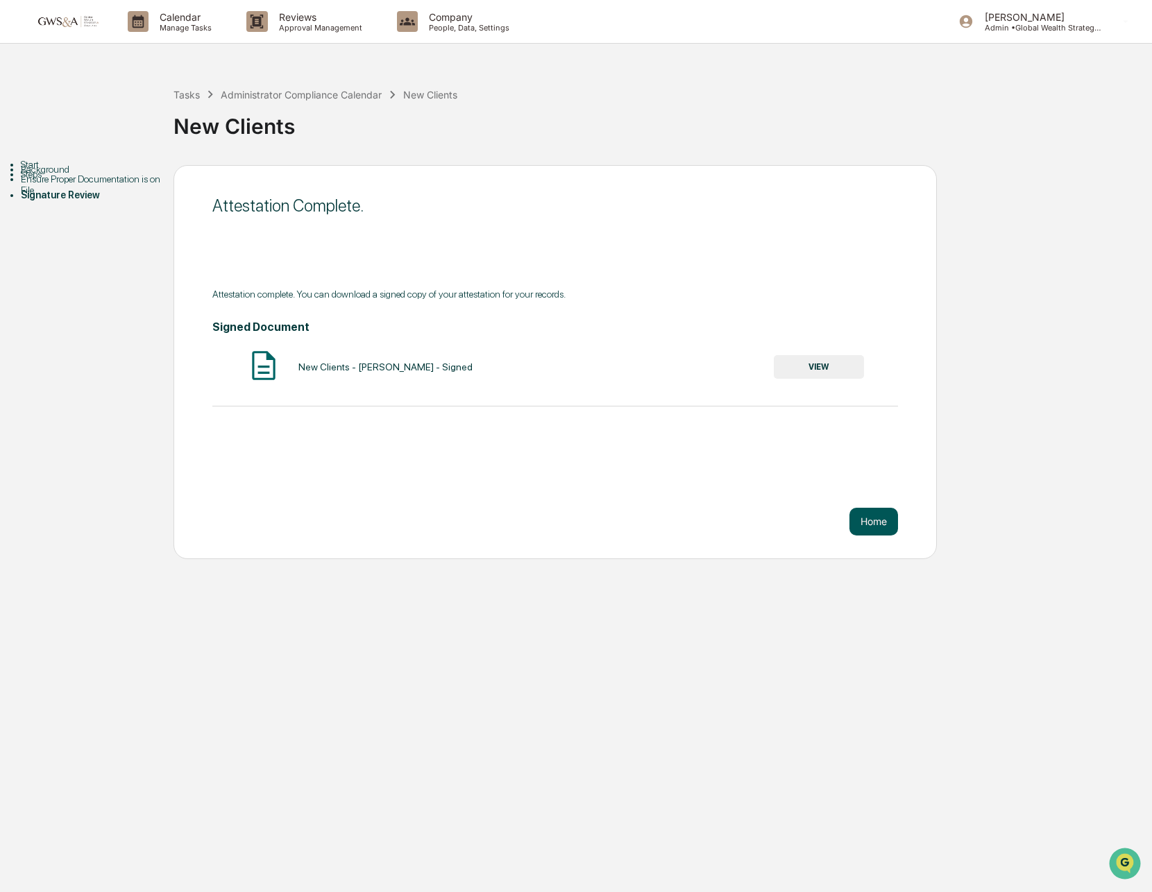
click at [878, 521] on button "Home" at bounding box center [873, 522] width 49 height 28
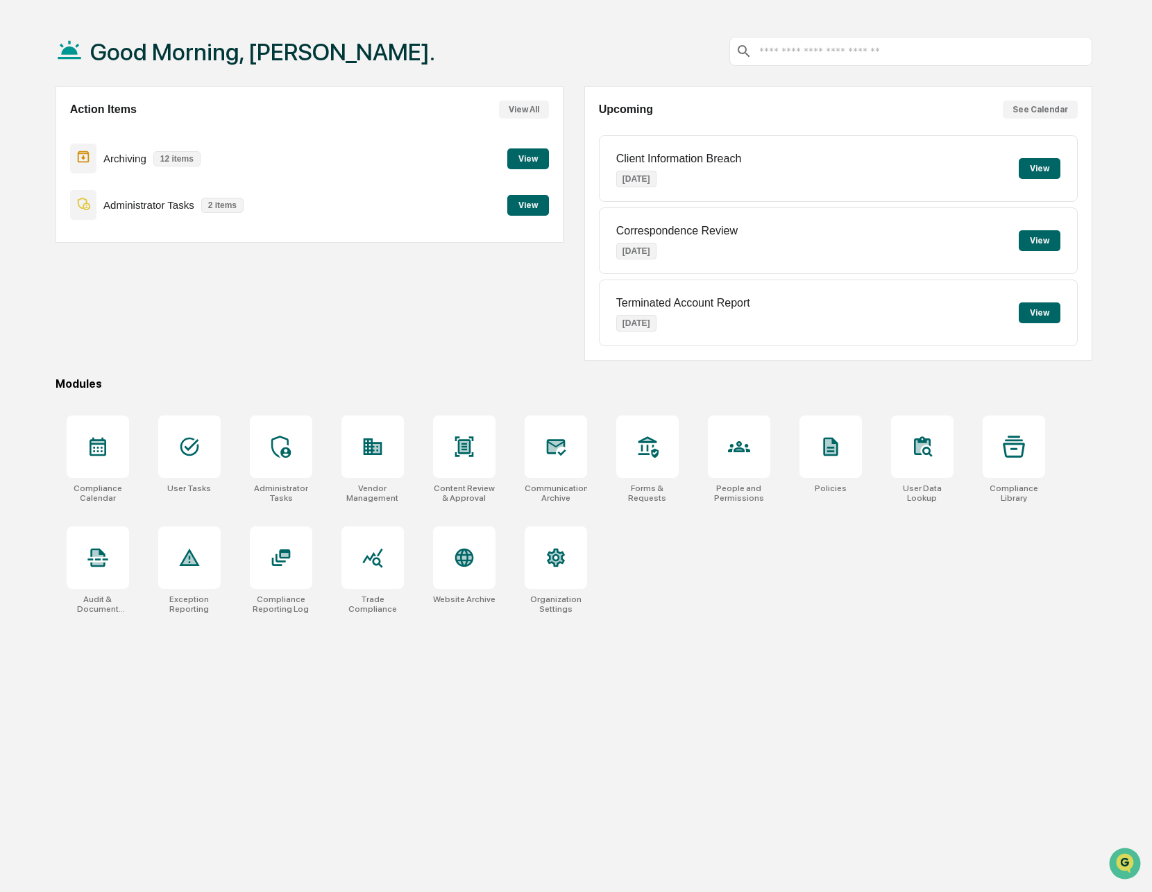
scroll to position [47, 0]
